Goal: Information Seeking & Learning: Learn about a topic

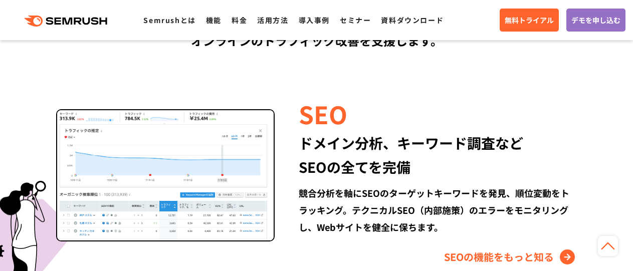
scroll to position [953, 0]
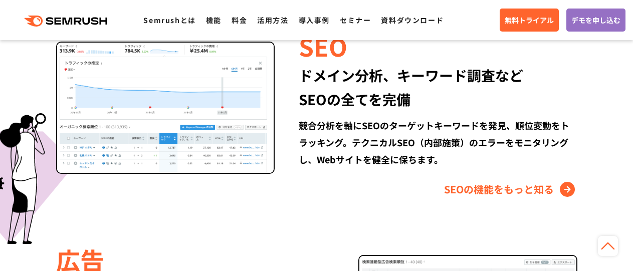
click at [245, 25] on li "料金" at bounding box center [240, 20] width 16 height 13
click at [247, 21] on ul "Semrushとは 機能 料金 活用方法 導入事例 セミナー 資料ダウンロード" at bounding box center [298, 20] width 310 height 13
click at [245, 23] on link "料金" at bounding box center [240, 20] width 16 height 10
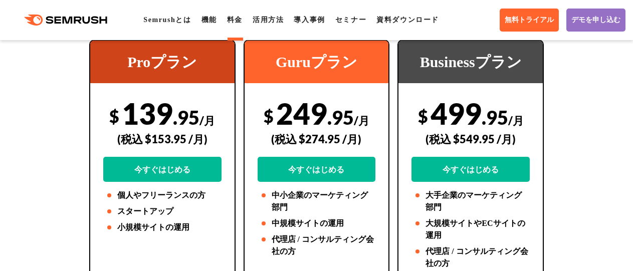
scroll to position [251, 0]
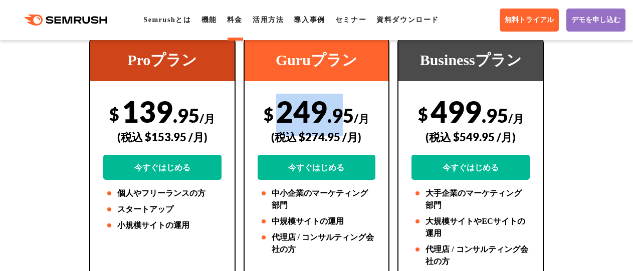
drag, startPoint x: 282, startPoint y: 114, endPoint x: 344, endPoint y: 115, distance: 62.2
click at [344, 115] on div "$ 249 .95 /月 (税込 $274.95 /月) 今すぐはじめる" at bounding box center [317, 137] width 118 height 86
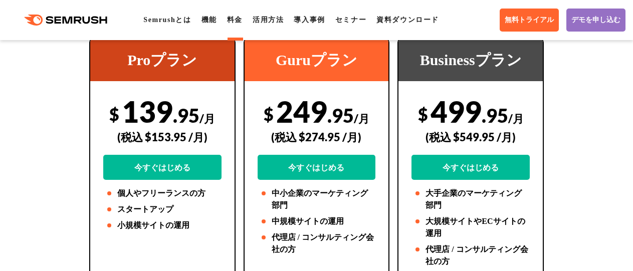
click at [362, 118] on span "/月" at bounding box center [362, 119] width 16 height 14
drag, startPoint x: 303, startPoint y: 135, endPoint x: 341, endPoint y: 134, distance: 38.1
click at [341, 134] on div "(税込 $274.95 /月)" at bounding box center [317, 137] width 118 height 36
copy div "274.95"
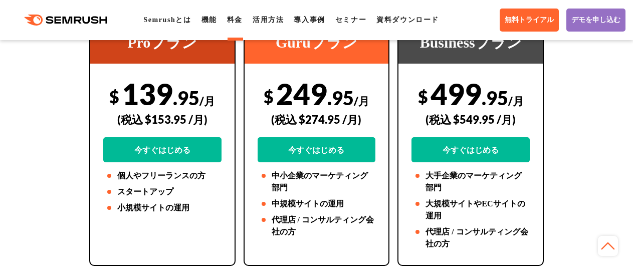
scroll to position [251, 0]
